Goal: Task Accomplishment & Management: Use online tool/utility

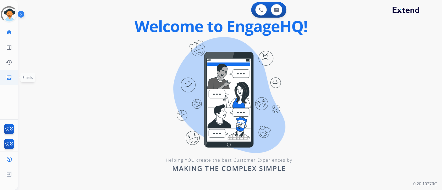
click at [8, 75] on mat-icon "inbox" at bounding box center [9, 77] width 6 height 6
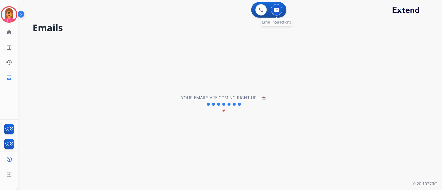
click at [276, 12] on button at bounding box center [276, 9] width 11 height 11
click at [276, 11] on img at bounding box center [276, 10] width 5 height 4
click at [277, 10] on img at bounding box center [276, 10] width 5 height 4
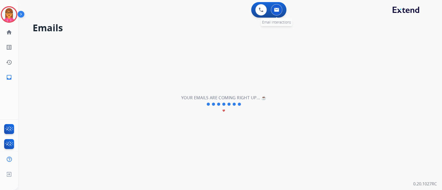
click at [277, 10] on img at bounding box center [276, 10] width 5 height 4
click at [261, 8] on img at bounding box center [261, 10] width 5 height 5
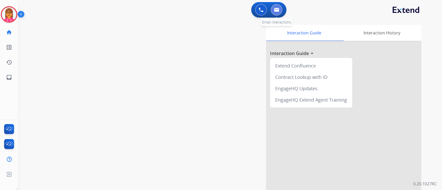
click at [273, 11] on button at bounding box center [276, 9] width 11 height 11
select select "**********"
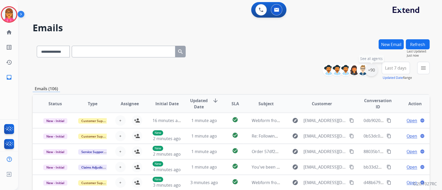
click at [369, 74] on div "+90" at bounding box center [371, 70] width 12 height 12
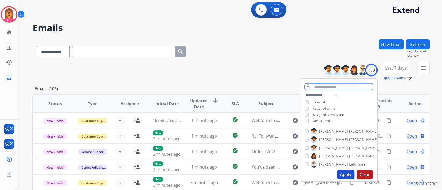
click at [317, 86] on input "text" at bounding box center [339, 87] width 68 height 6
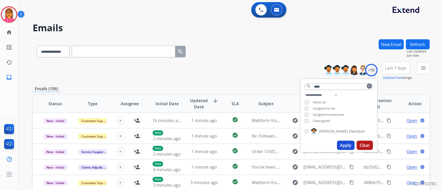
click at [316, 129] on label "[PERSON_NAME]" at bounding box center [338, 131] width 54 height 6
drag, startPoint x: 334, startPoint y: 82, endPoint x: 324, endPoint y: 82, distance: 9.8
click at [324, 82] on div "**** search clear" at bounding box center [338, 85] width 77 height 13
drag, startPoint x: 327, startPoint y: 86, endPoint x: 290, endPoint y: 82, distance: 37.0
click at [290, 82] on div "**********" at bounding box center [231, 166] width 397 height 255
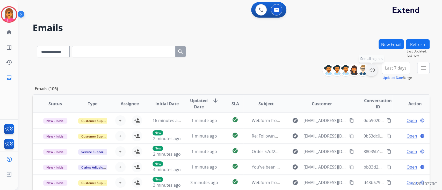
click at [370, 69] on div "+90" at bounding box center [371, 70] width 12 height 12
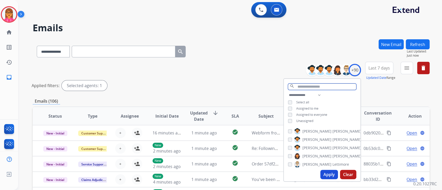
click at [314, 87] on input "text" at bounding box center [322, 87] width 68 height 6
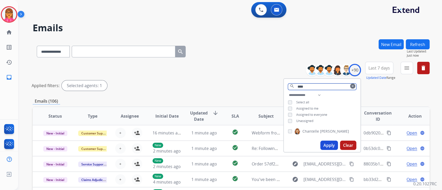
type input "****"
click at [320, 131] on span "[PERSON_NAME]" at bounding box center [334, 131] width 29 height 5
click at [323, 142] on button "Apply" at bounding box center [329, 145] width 18 height 9
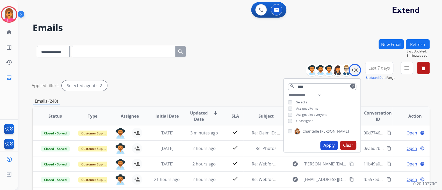
click at [243, 80] on div "**********" at bounding box center [231, 77] width 397 height 31
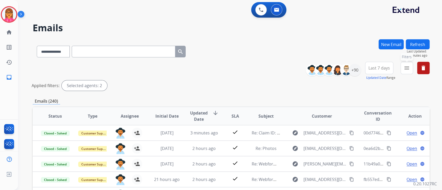
click at [403, 68] on button "menu Filters" at bounding box center [407, 68] width 12 height 12
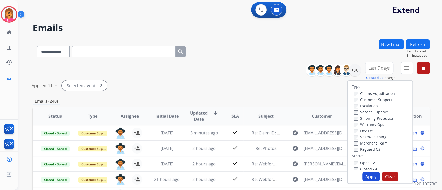
click at [380, 102] on label "Customer Support" at bounding box center [373, 99] width 38 height 5
click at [371, 148] on label "Reguard CS" at bounding box center [367, 149] width 26 height 5
click at [378, 114] on label "Service Support" at bounding box center [371, 112] width 34 height 5
click at [377, 112] on label "Service Support" at bounding box center [371, 112] width 34 height 5
click at [377, 117] on label "Shipping Protection" at bounding box center [374, 118] width 40 height 5
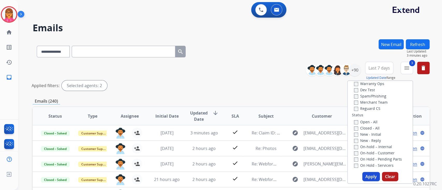
scroll to position [69, 0]
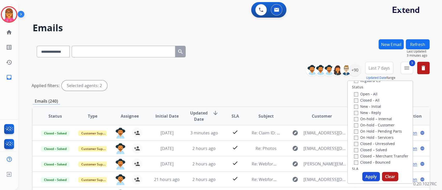
click at [372, 150] on label "Closed – Solved" at bounding box center [370, 150] width 33 height 5
click at [370, 173] on button "Apply" at bounding box center [371, 176] width 18 height 9
